Goal: Find specific page/section: Find specific page/section

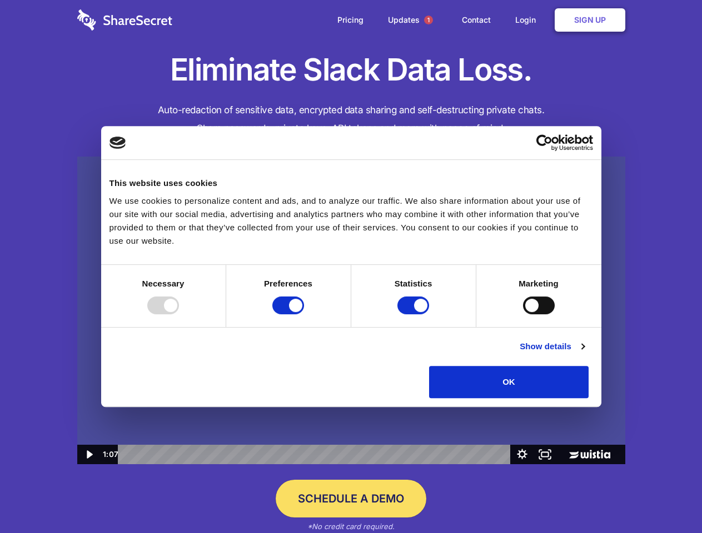
click at [351, 267] on img at bounding box center [351, 311] width 548 height 308
click at [179, 314] on div at bounding box center [163, 306] width 32 height 18
click at [304, 314] on input "Preferences" at bounding box center [288, 306] width 32 height 18
checkbox input "false"
click at [415, 314] on input "Statistics" at bounding box center [413, 306] width 32 height 18
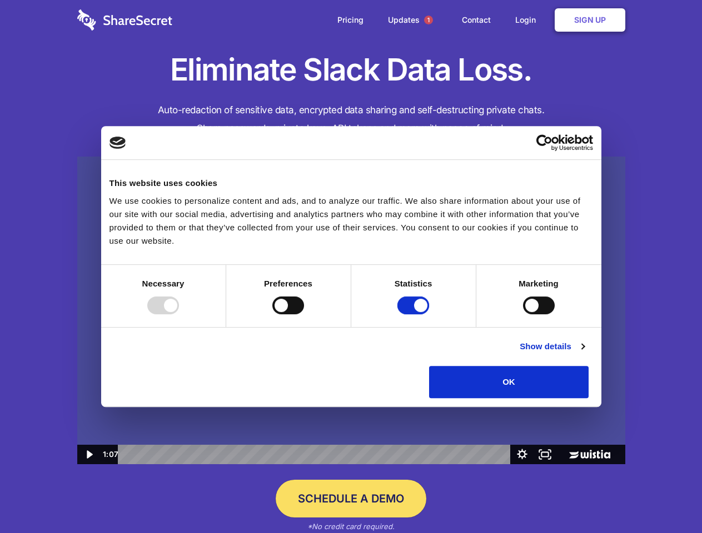
checkbox input "false"
click at [523, 314] on input "Marketing" at bounding box center [539, 306] width 32 height 18
checkbox input "true"
click at [584, 353] on link "Show details" at bounding box center [552, 346] width 64 height 13
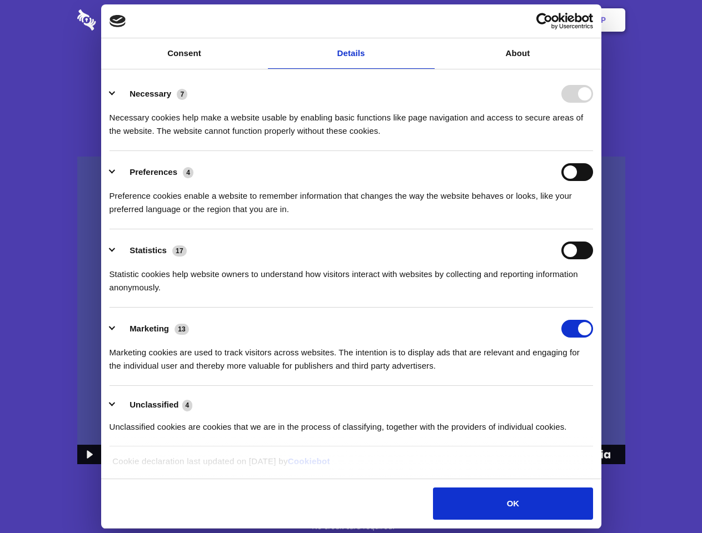
click at [593, 138] on div "Necessary cookies help make a website usable by enabling basic functions like p…" at bounding box center [350, 120] width 483 height 35
click at [428, 20] on span "1" at bounding box center [428, 20] width 9 height 9
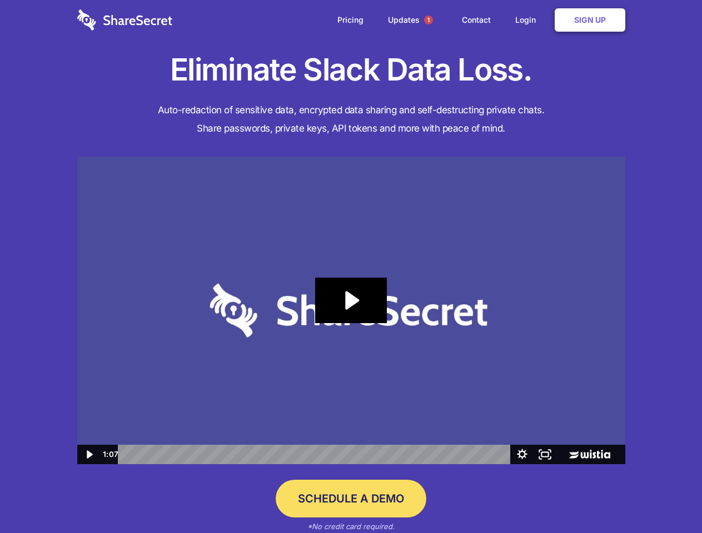
click at [351, 311] on icon "Play Video: Sharesecret Slack Extension" at bounding box center [350, 301] width 71 height 46
